Goal: Subscribe to service/newsletter

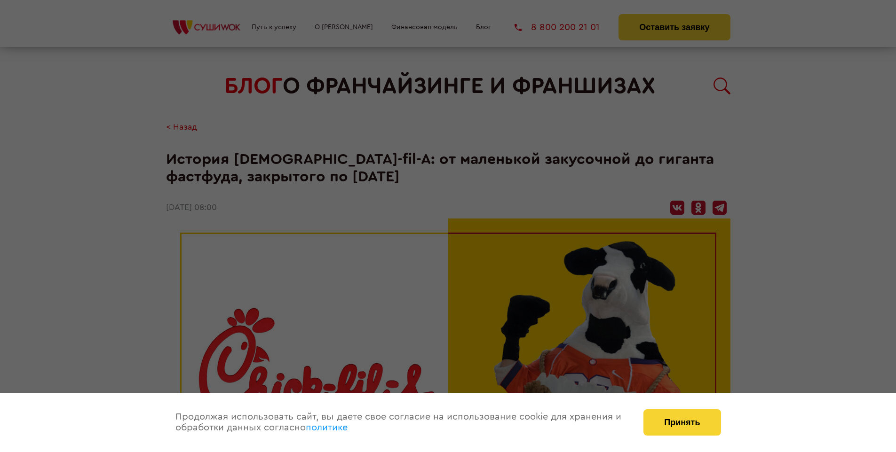
scroll to position [1808, 0]
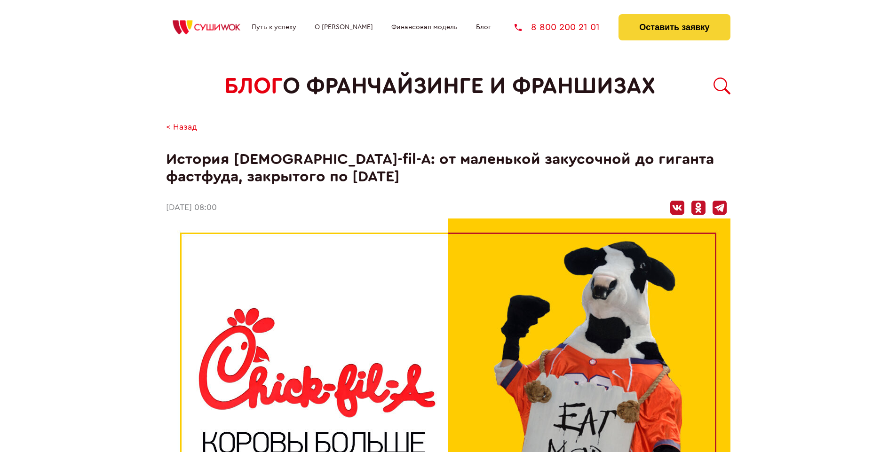
scroll to position [1808, 0]
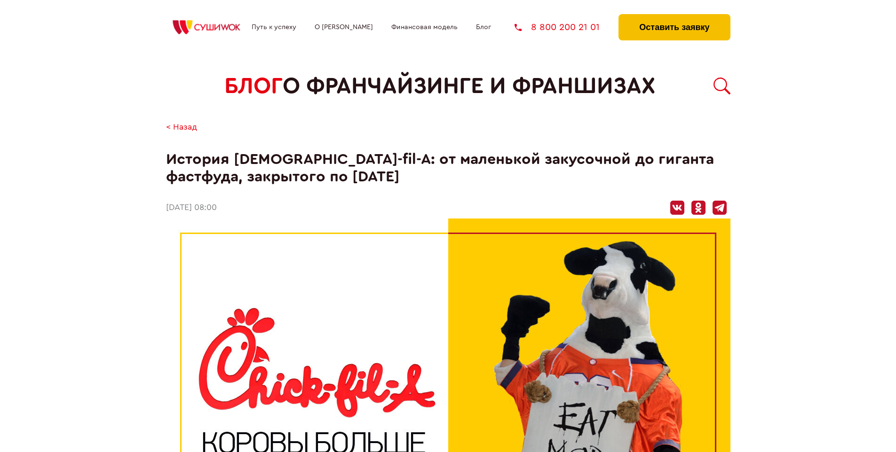
click at [674, 16] on button "Оставить заявку" at bounding box center [673, 27] width 111 height 26
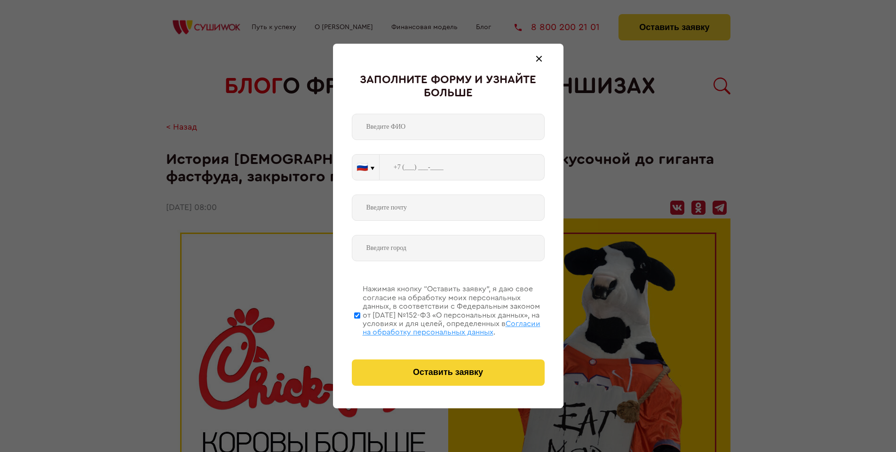
click at [436, 327] on span "Согласии на обработку персональных данных" at bounding box center [452, 328] width 178 height 16
click at [360, 327] on input "Нажимая кнопку “Оставить заявку”, я даю свое согласие на обработку моих персона…" at bounding box center [357, 315] width 6 height 75
checkbox input "false"
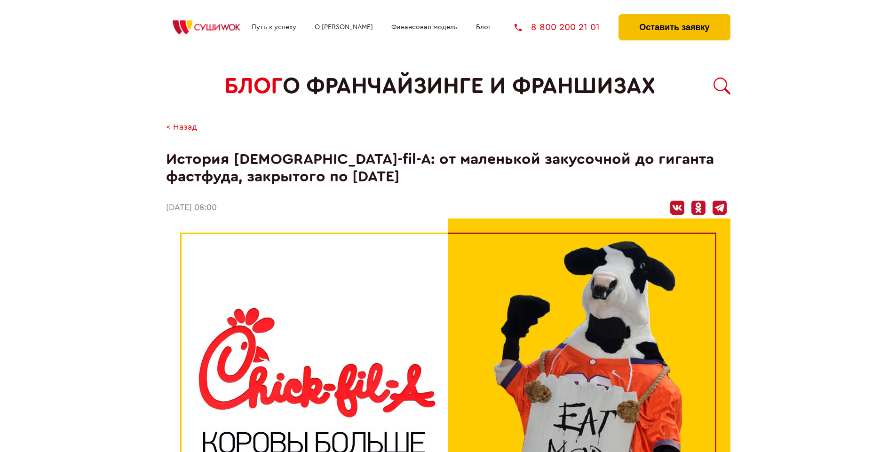
click at [674, 16] on button "Оставить заявку" at bounding box center [673, 27] width 111 height 26
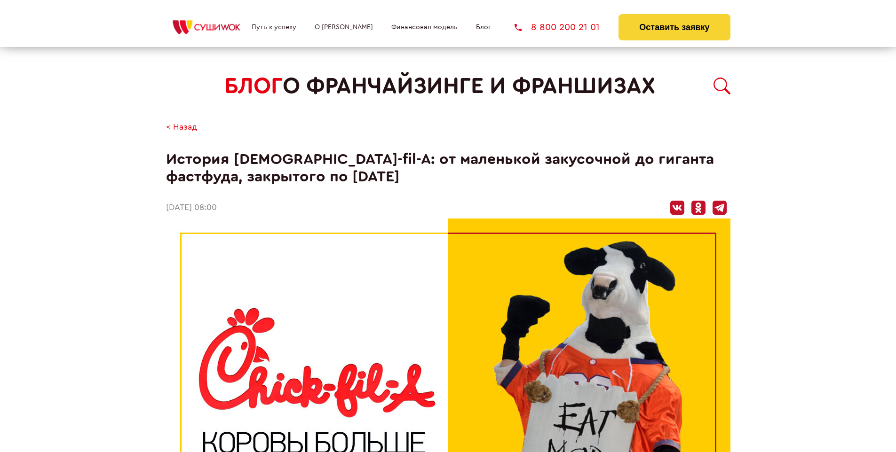
scroll to position [1808, 0]
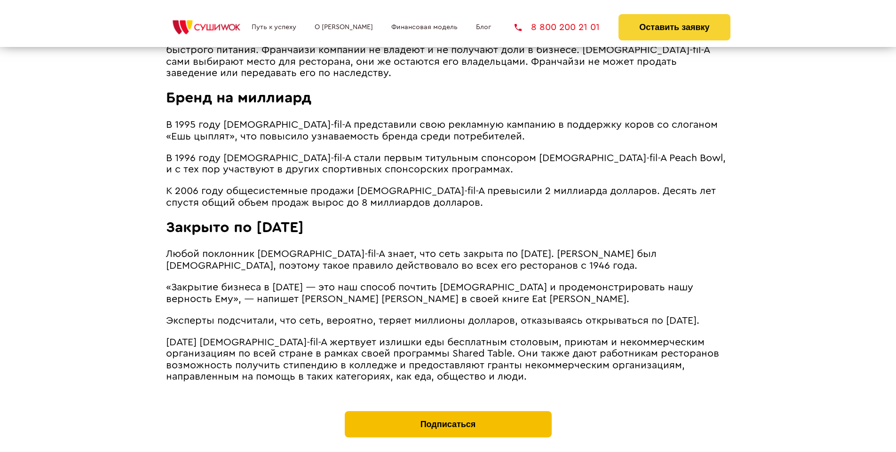
click at [448, 411] on button "Подписаться" at bounding box center [448, 424] width 207 height 26
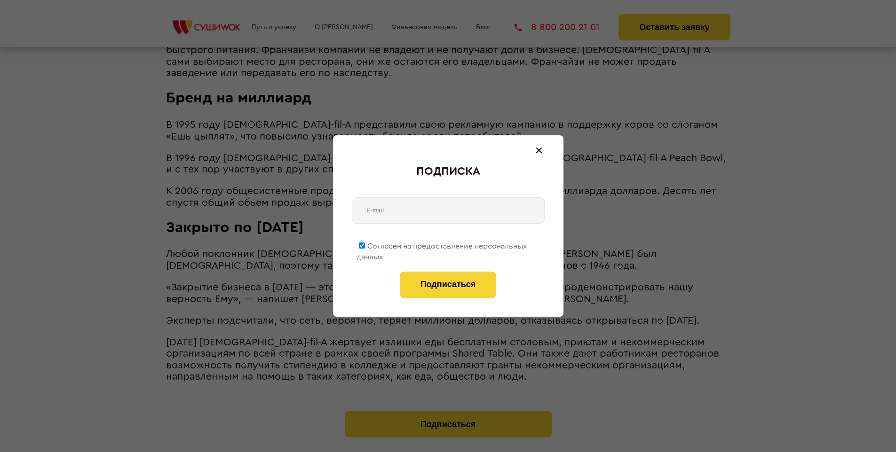
click at [442, 245] on span "Согласен на предоставление персональных данных" at bounding box center [441, 252] width 170 height 18
click at [365, 245] on input "Согласен на предоставление персональных данных" at bounding box center [362, 246] width 6 height 6
checkbox input "false"
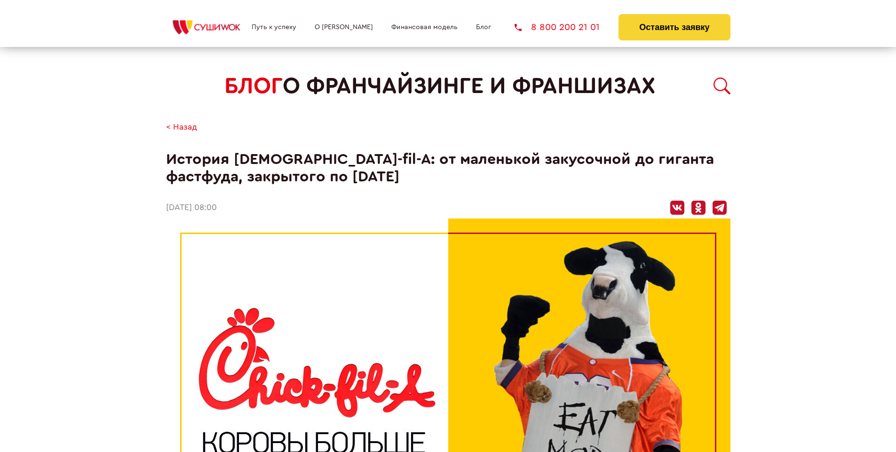
scroll to position [1808, 0]
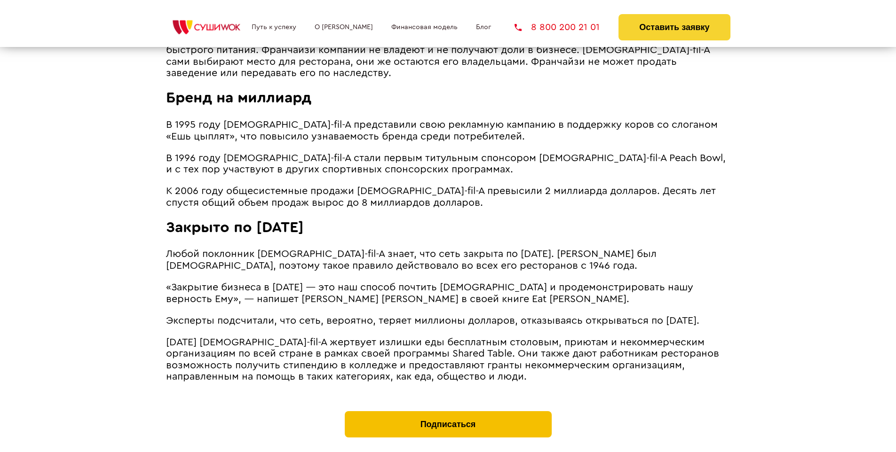
click at [448, 411] on button "Подписаться" at bounding box center [448, 424] width 207 height 26
